Goal: Task Accomplishment & Management: Manage account settings

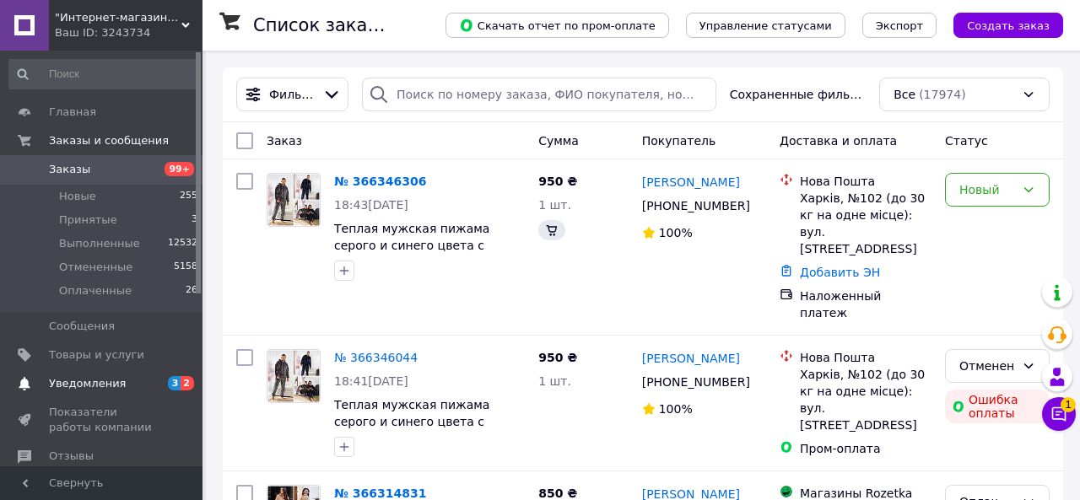
click at [103, 388] on span "Уведомления" at bounding box center [87, 383] width 77 height 15
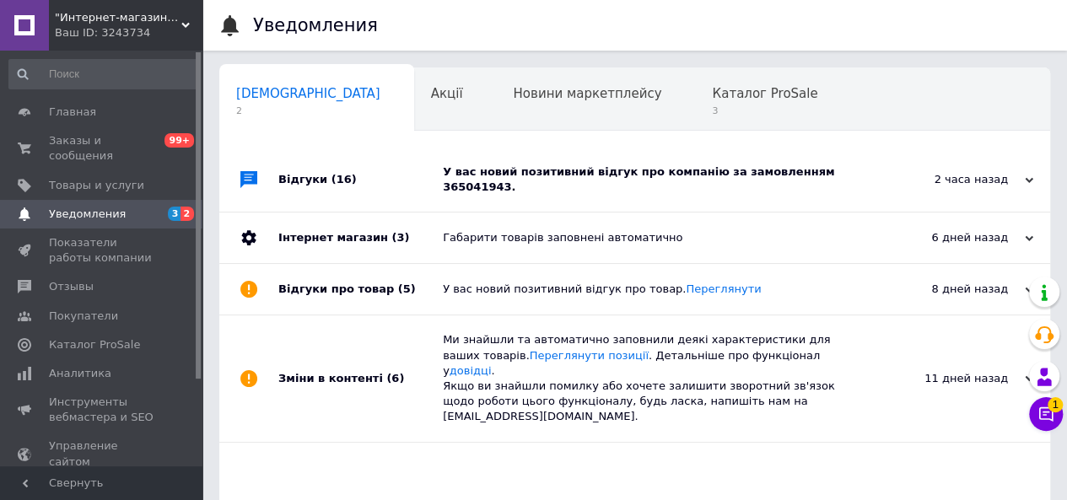
scroll to position [0, 5]
click at [612, 176] on div "У вас новий позитивний відгук про компанію за замовленням 365041943." at bounding box center [654, 179] width 422 height 30
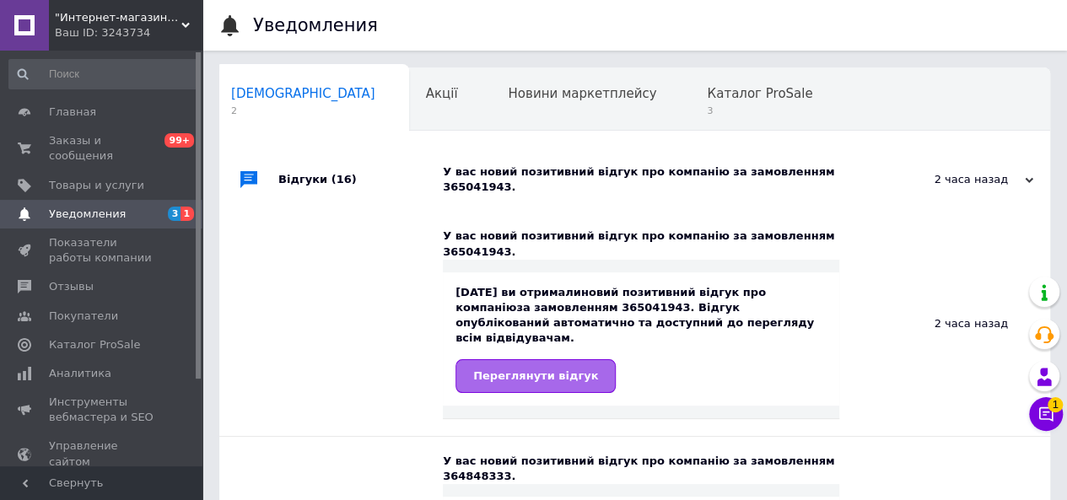
click at [538, 359] on link "Переглянути відгук" at bounding box center [536, 376] width 160 height 34
click at [707, 117] on span "3" at bounding box center [759, 111] width 105 height 13
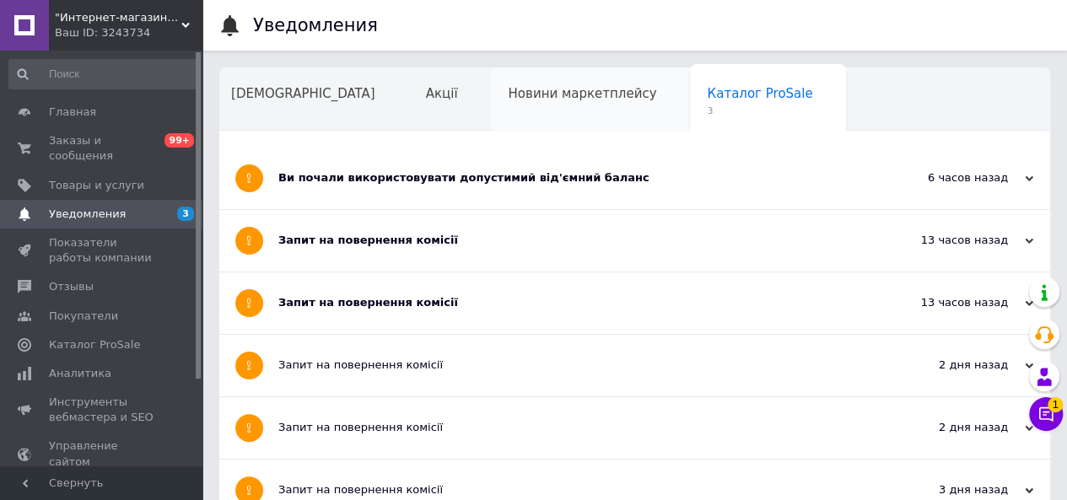
click at [491, 122] on div "Новини маркетплейсу" at bounding box center [590, 100] width 199 height 64
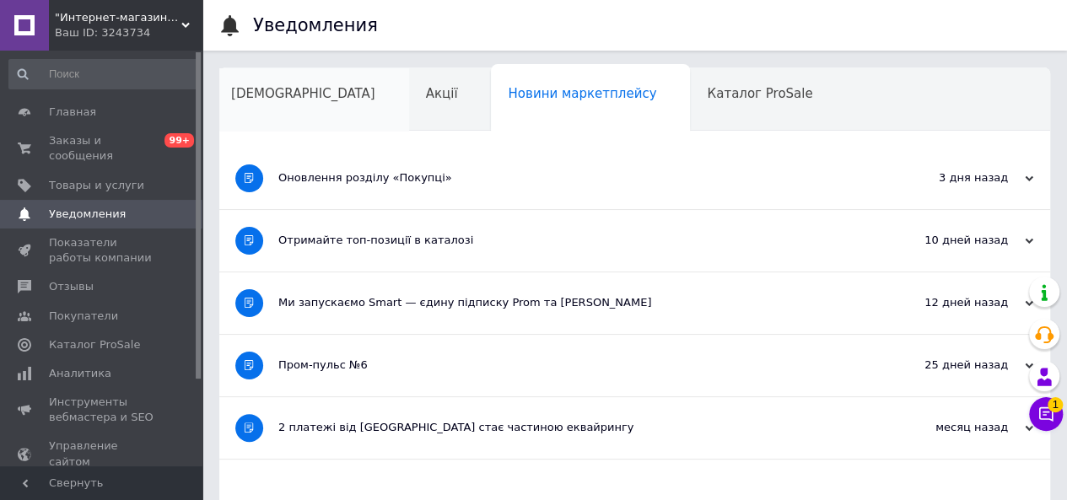
click at [263, 111] on div "[DEMOGRAPHIC_DATA]" at bounding box center [311, 100] width 195 height 64
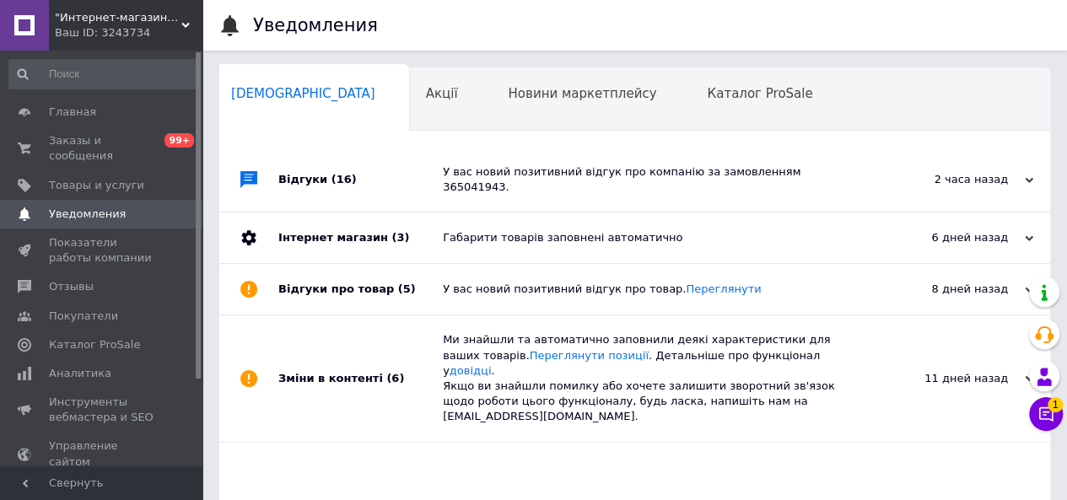
click at [682, 174] on div "У вас новий позитивний відгук про компанію за замовленням 365041943." at bounding box center [654, 179] width 422 height 30
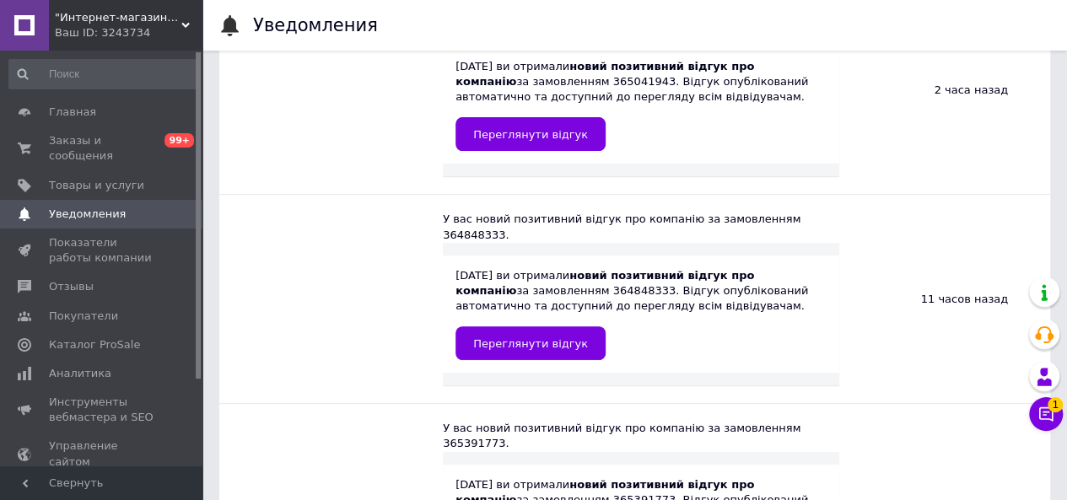
scroll to position [253, 0]
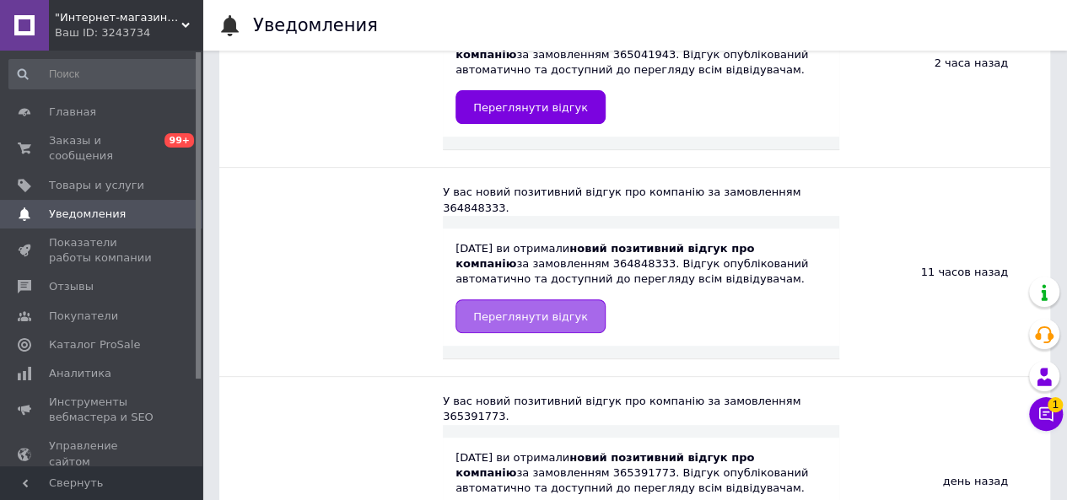
click at [560, 310] on span "Переглянути відгук" at bounding box center [530, 316] width 115 height 13
click at [546, 310] on span "Переглянути відгук" at bounding box center [530, 316] width 115 height 13
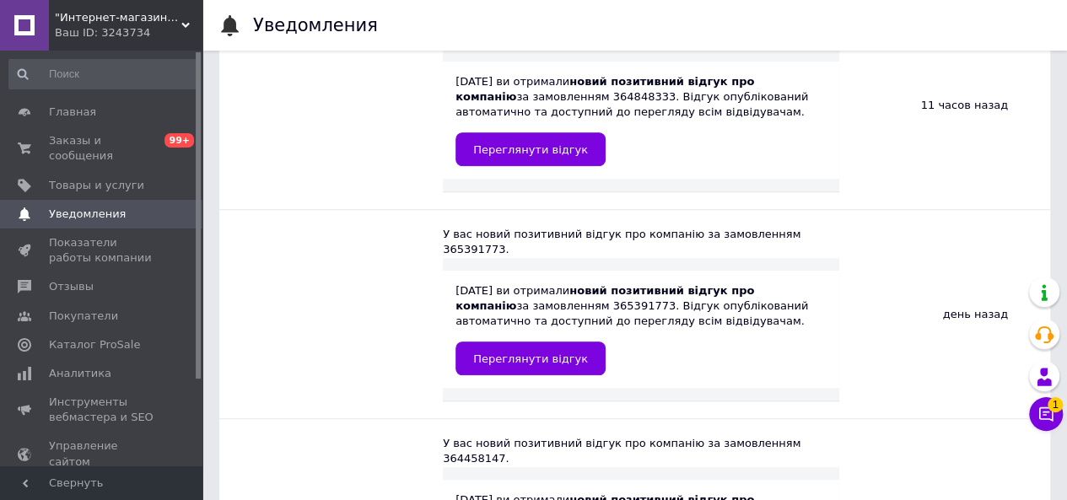
scroll to position [422, 0]
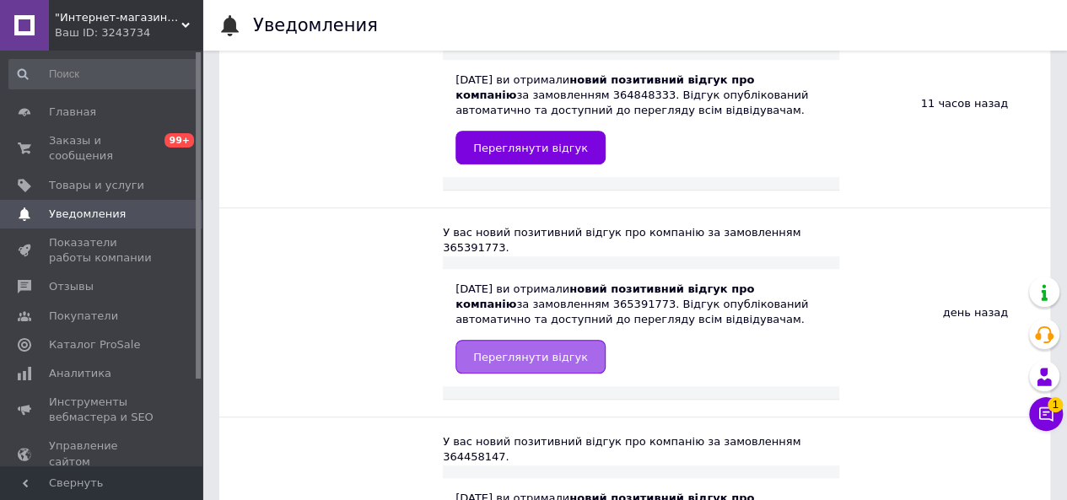
click at [510, 351] on span "Переглянути відгук" at bounding box center [530, 357] width 115 height 13
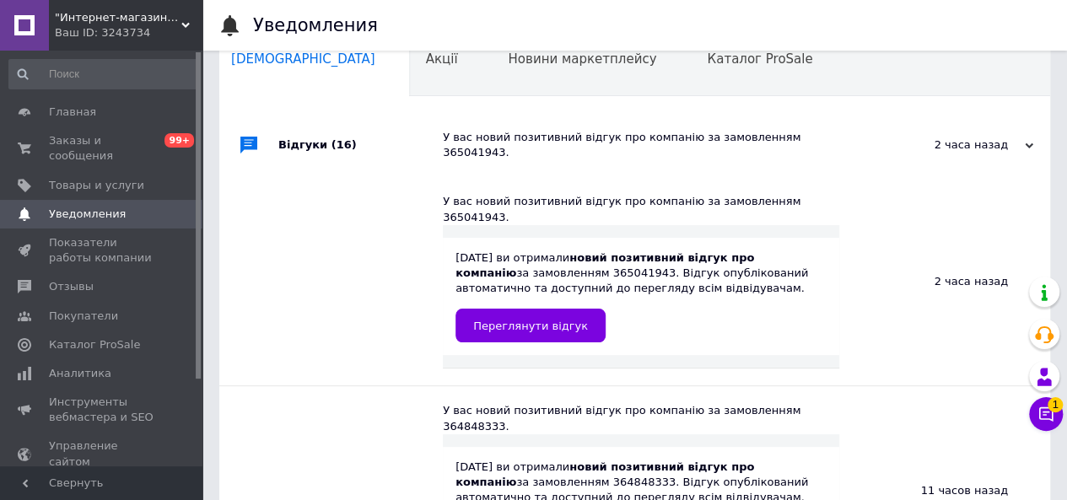
scroll to position [0, 0]
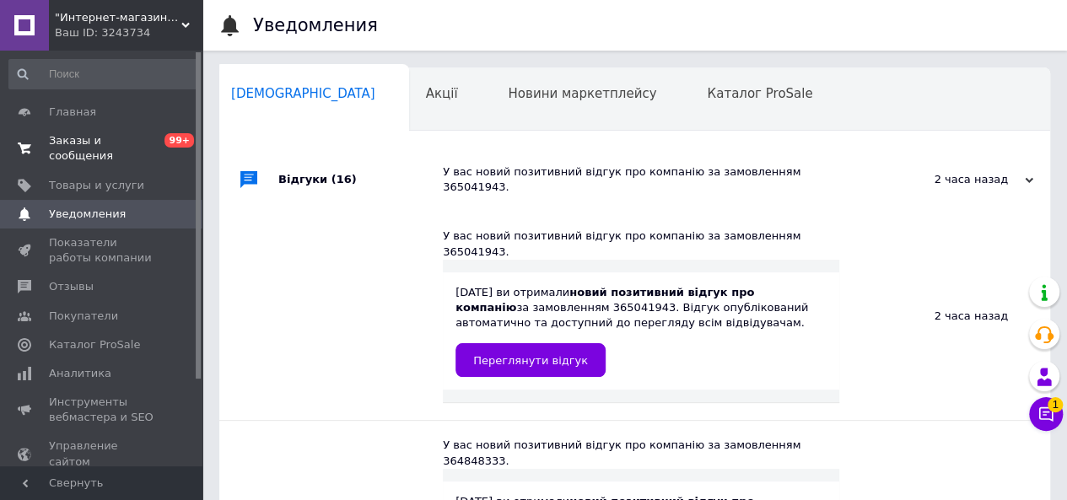
click at [86, 138] on span "Заказы и сообщения" at bounding box center [102, 148] width 107 height 30
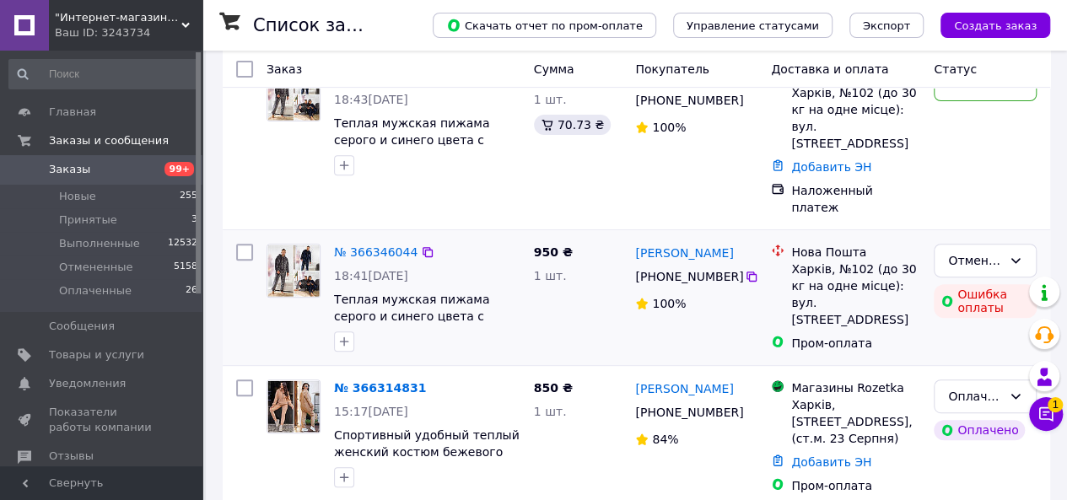
scroll to position [253, 0]
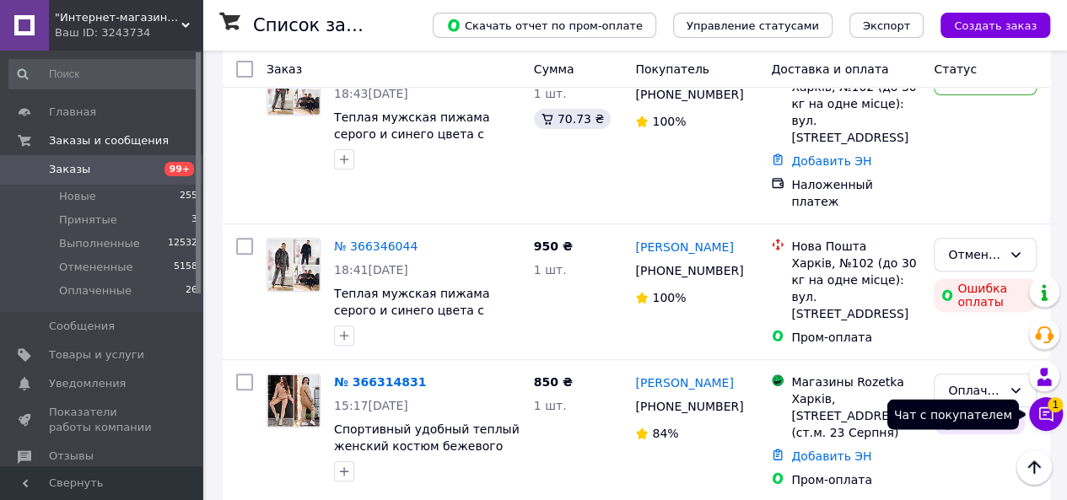
click at [1048, 417] on icon at bounding box center [1046, 414] width 17 height 17
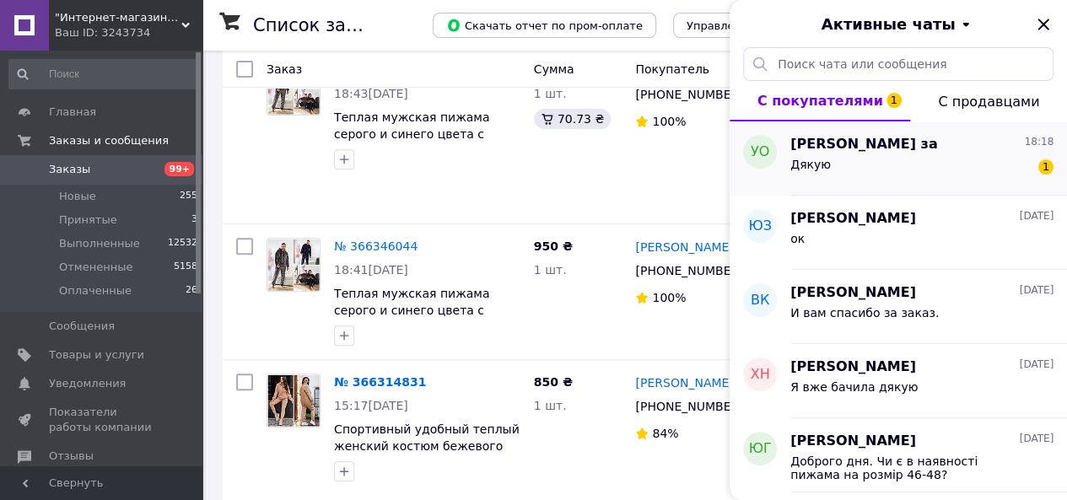
click at [935, 177] on div "Дякую 1" at bounding box center [921, 167] width 263 height 27
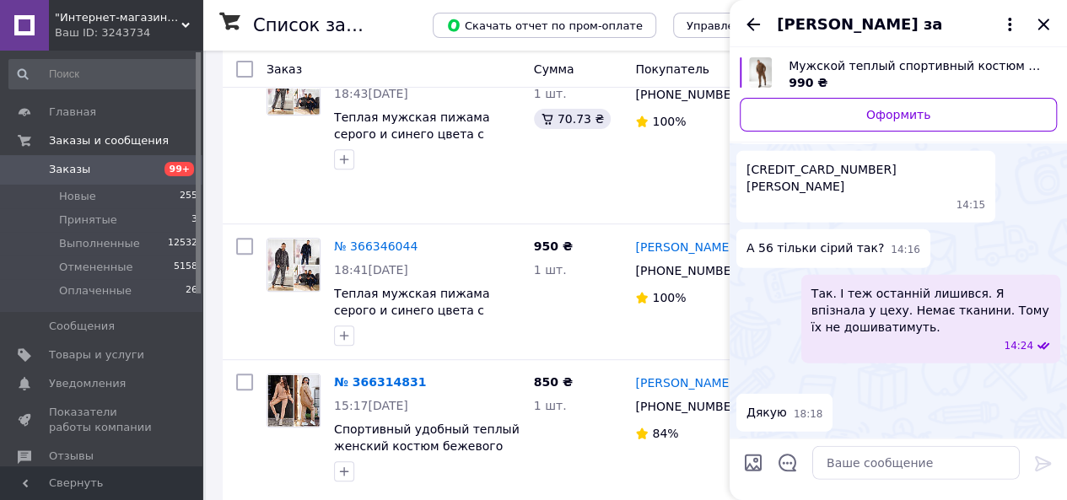
scroll to position [2629, 0]
click at [1043, 24] on icon "Закрыть" at bounding box center [1043, 24] width 11 height 11
